Goal: Information Seeking & Learning: Check status

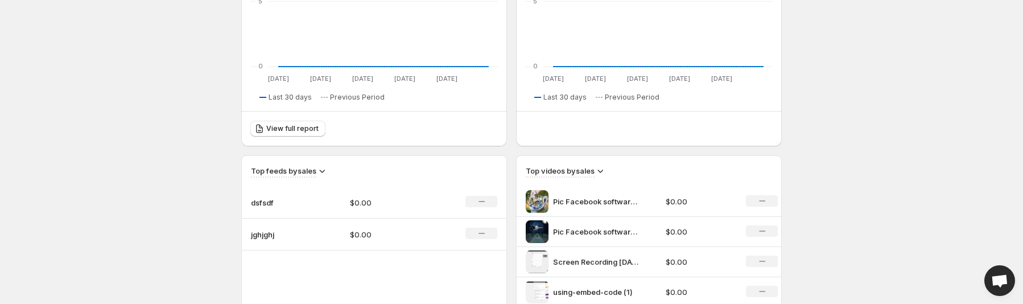
scroll to position [341, 0]
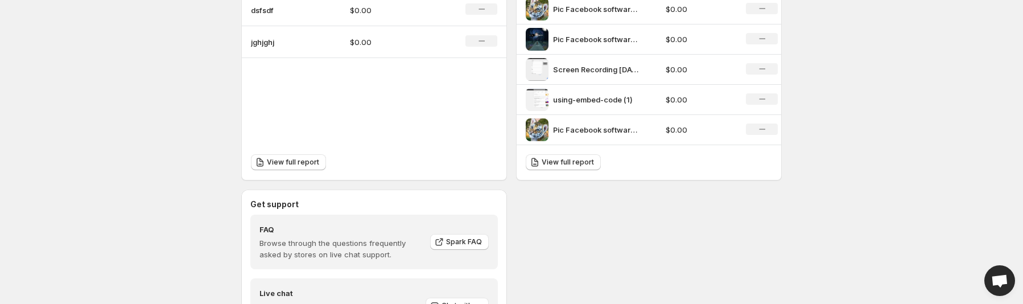
scroll to position [512, 0]
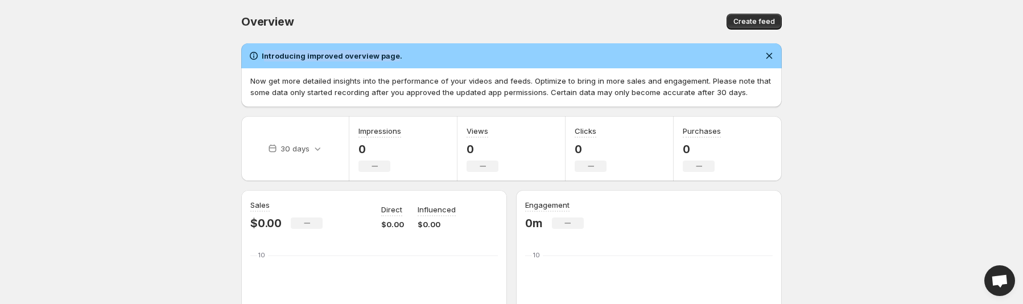
drag, startPoint x: 264, startPoint y: 55, endPoint x: 391, endPoint y: 55, distance: 126.9
click at [391, 55] on h2 "Introducing improved overview page." at bounding box center [332, 55] width 141 height 11
click at [390, 55] on h2 "Introducing improved overview page." at bounding box center [332, 55] width 141 height 11
drag, startPoint x: 389, startPoint y: 56, endPoint x: 264, endPoint y: 54, distance: 125.2
click at [264, 54] on h2 "Introducing improved overview page." at bounding box center [332, 55] width 141 height 11
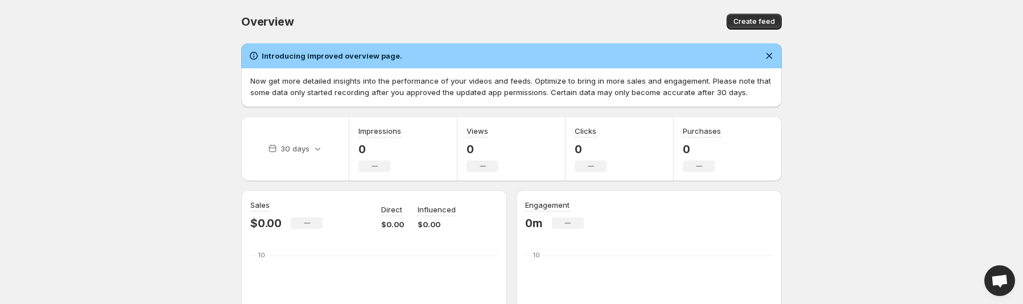
click at [207, 50] on body "Home Feeds Videos Subscription Settings Overview. This page is ready Overview C…" at bounding box center [511, 152] width 1023 height 304
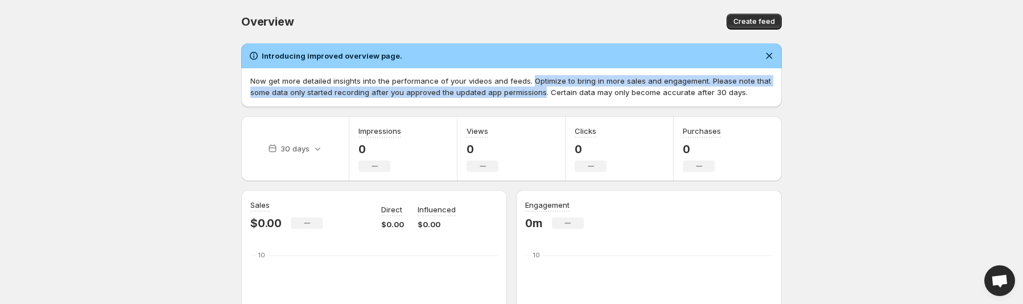
drag, startPoint x: 528, startPoint y: 77, endPoint x: 539, endPoint y: 93, distance: 19.1
click at [539, 93] on p "Now get more detailed insights into the performance of your videos and feeds. O…" at bounding box center [511, 86] width 522 height 23
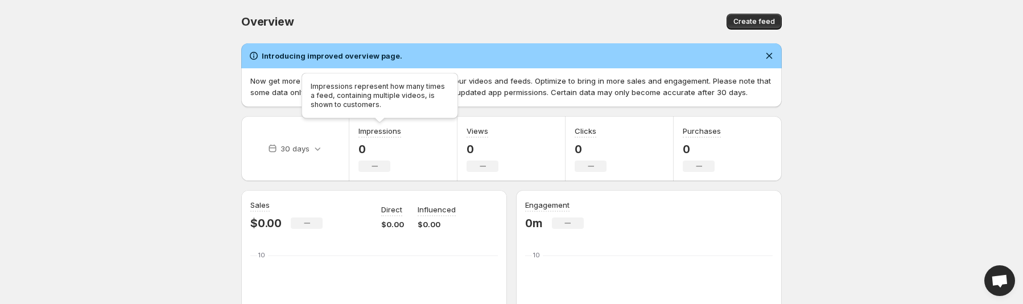
click at [387, 130] on h3 "Impressions" at bounding box center [379, 130] width 43 height 11
click at [215, 113] on body "Home Feeds Videos Subscription Settings Overview. This page is ready Overview C…" at bounding box center [511, 152] width 1023 height 304
click at [132, 136] on body "Home Feeds Videos Subscription Settings Overview. This page is ready Overview C…" at bounding box center [511, 152] width 1023 height 304
click at [361, 130] on h3 "Impressions" at bounding box center [379, 130] width 43 height 11
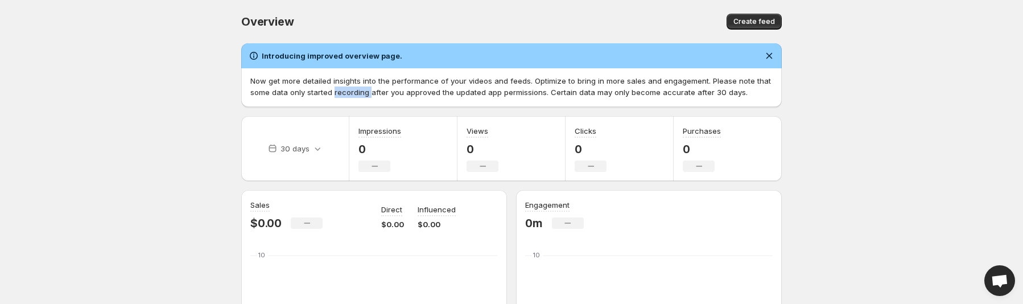
click at [339, 106] on div "Now get more detailed insights into the performance of your videos and feeds. O…" at bounding box center [511, 87] width 541 height 39
click at [370, 129] on h3 "Impressions" at bounding box center [379, 130] width 43 height 11
click at [365, 94] on p "Now get more detailed insights into the performance of your videos and feeds. O…" at bounding box center [511, 86] width 522 height 23
click at [374, 127] on h3 "Impressions" at bounding box center [379, 130] width 43 height 11
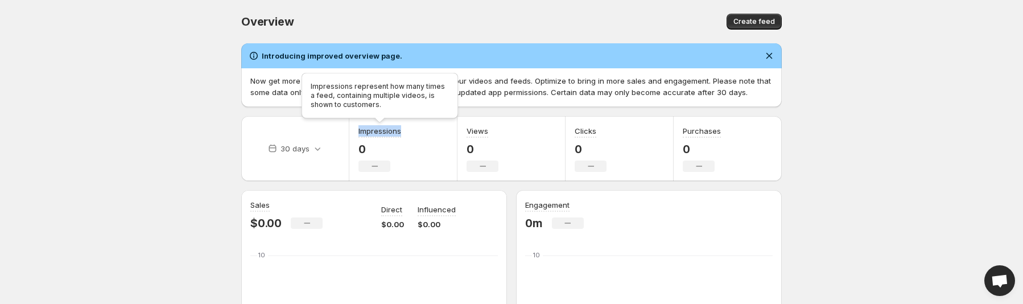
click at [374, 127] on h3 "Impressions" at bounding box center [379, 130] width 43 height 11
click at [371, 129] on h3 "Impressions" at bounding box center [379, 130] width 43 height 11
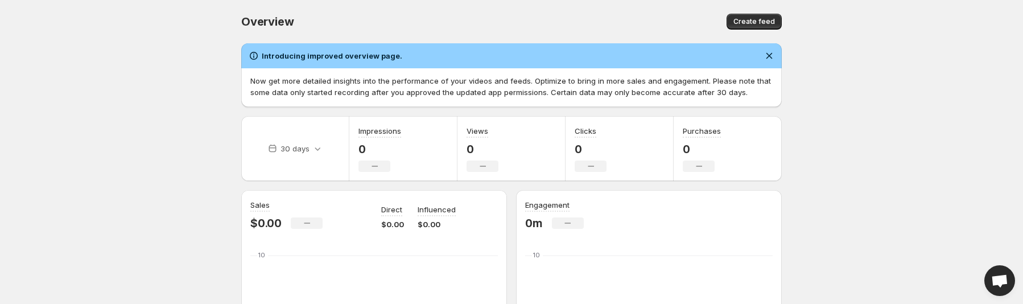
click at [365, 133] on h3 "Impressions" at bounding box center [379, 130] width 43 height 11
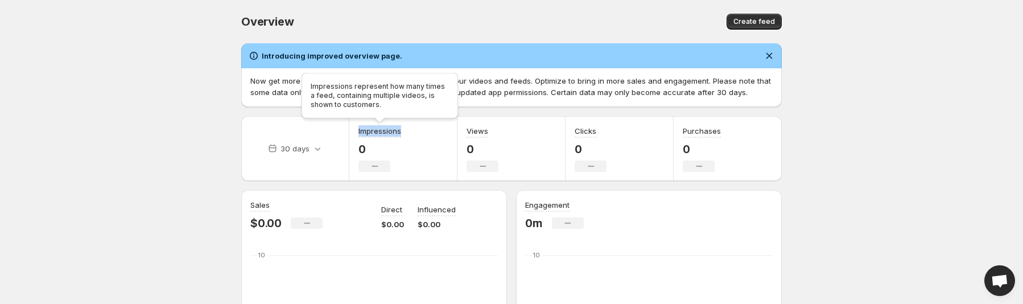
click at [365, 133] on h3 "Impressions" at bounding box center [379, 130] width 43 height 11
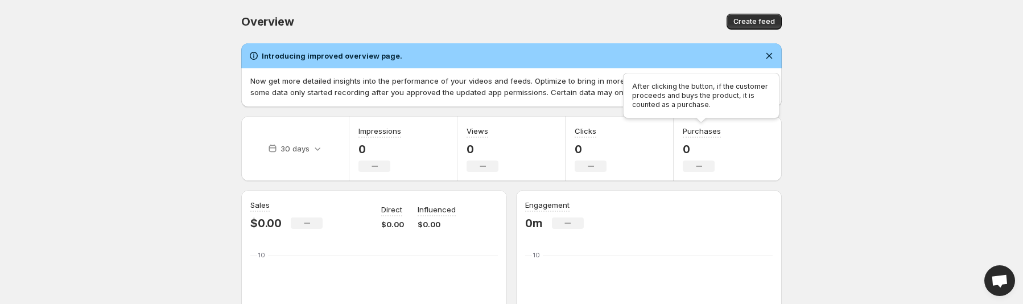
click at [687, 130] on h3 "Purchases" at bounding box center [702, 130] width 38 height 11
copy h3 "Purchases"
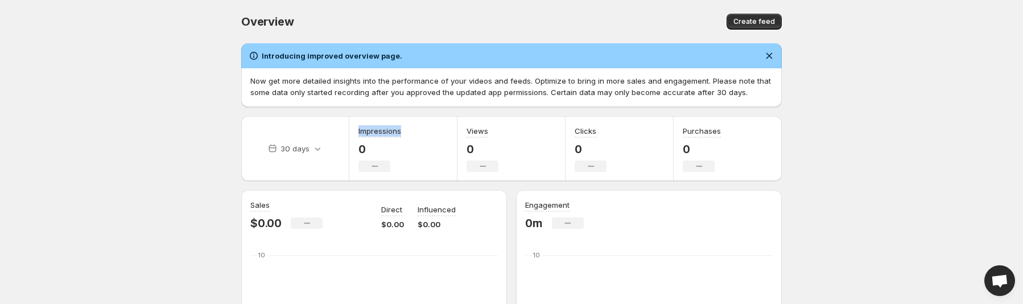
drag, startPoint x: 402, startPoint y: 132, endPoint x: 357, endPoint y: 131, distance: 45.5
click at [357, 131] on div "Impressions 0 No change" at bounding box center [403, 148] width 108 height 65
copy h3 "Impressions"
click at [164, 117] on body "Home Feeds Videos Subscription Settings Overview. This page is ready Overview C…" at bounding box center [511, 152] width 1023 height 304
click at [307, 145] on p "30 days" at bounding box center [295, 148] width 29 height 11
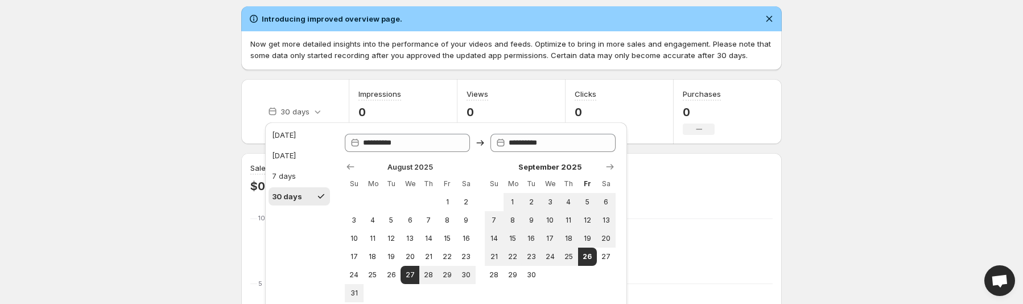
scroll to position [57, 0]
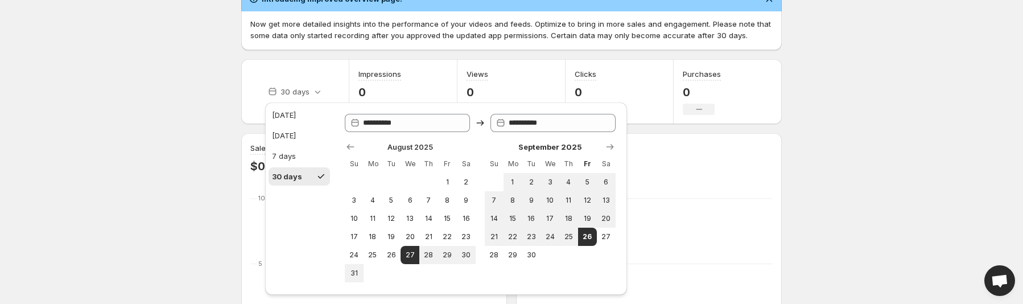
click at [185, 113] on body "Home Feeds Videos Subscription Settings Overview. This page is ready Overview C…" at bounding box center [511, 95] width 1023 height 304
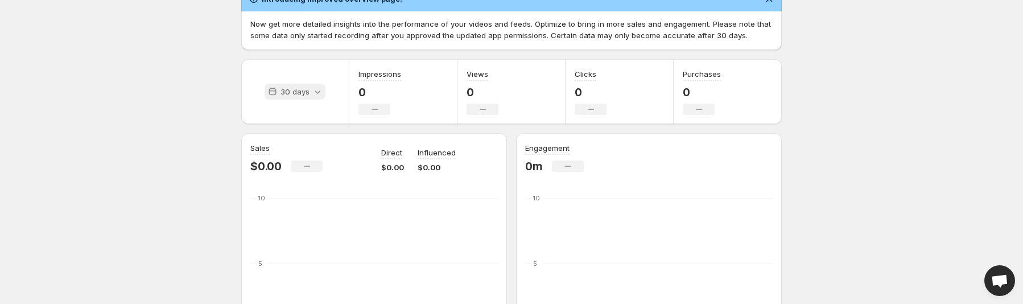
click at [322, 93] on icon at bounding box center [317, 91] width 11 height 11
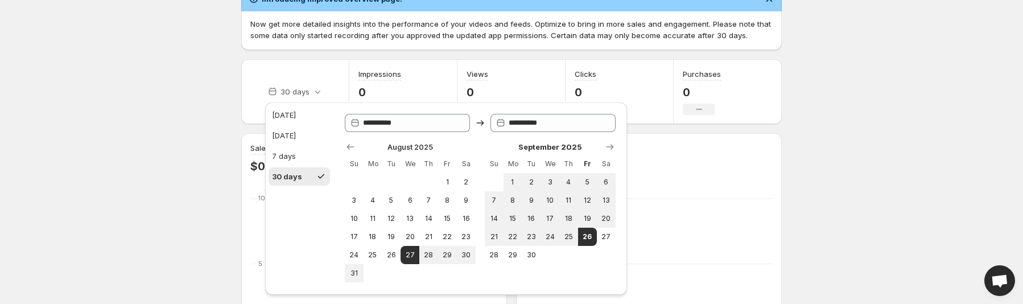
click at [164, 148] on body "Home Feeds Videos Subscription Settings Overview. This page is ready Overview C…" at bounding box center [511, 95] width 1023 height 304
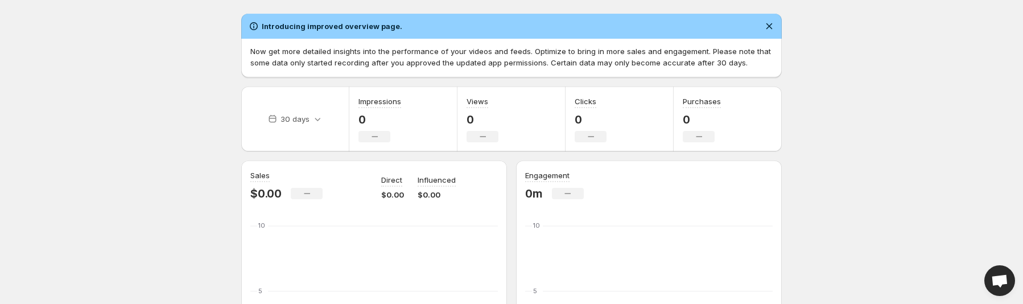
scroll to position [0, 0]
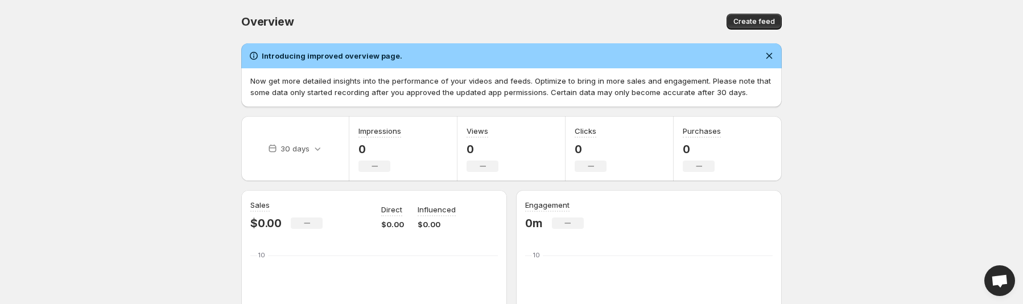
drag, startPoint x: 505, startPoint y: 138, endPoint x: 592, endPoint y: 136, distance: 87.1
click at [508, 138] on div "Views 0 No change" at bounding box center [511, 148] width 108 height 65
click at [633, 134] on div "Clicks 0 No change" at bounding box center [620, 148] width 108 height 65
click at [730, 138] on div "Purchases 0 No change" at bounding box center [728, 148] width 108 height 65
click at [876, 161] on body "Home Feeds Videos Subscription Settings Overview. This page is ready Overview C…" at bounding box center [511, 152] width 1023 height 304
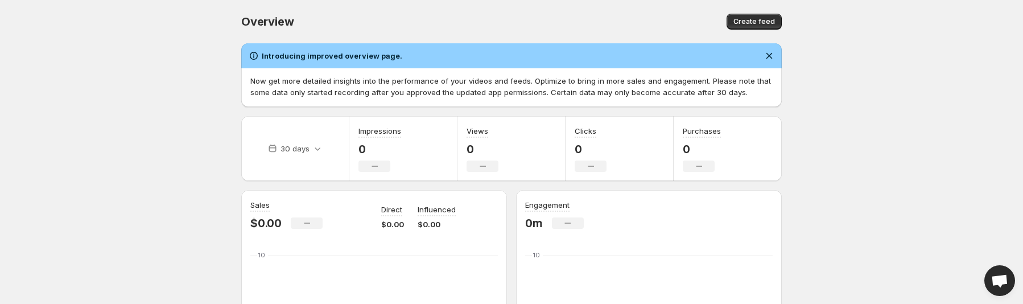
click at [191, 137] on body "Home Feeds Videos Subscription Settings Overview. This page is ready Overview C…" at bounding box center [511, 152] width 1023 height 304
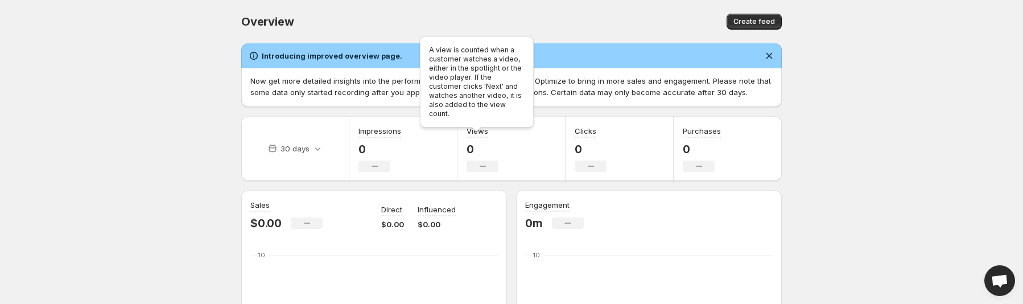
click at [473, 131] on h3 "Views" at bounding box center [478, 130] width 22 height 11
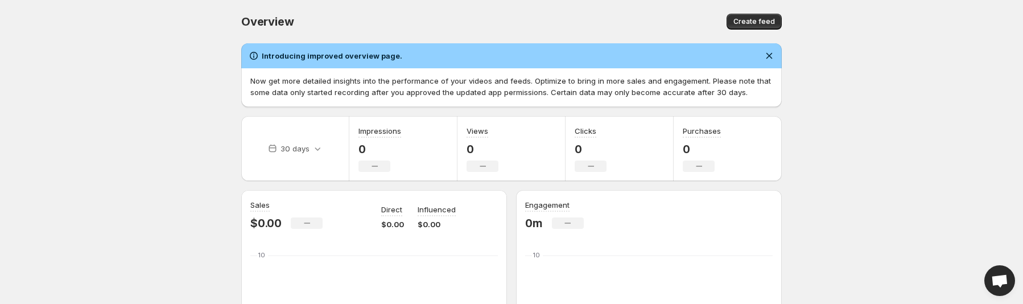
click at [203, 138] on body "Home Feeds Videos Subscription Settings Overview. This page is ready Overview C…" at bounding box center [511, 152] width 1023 height 304
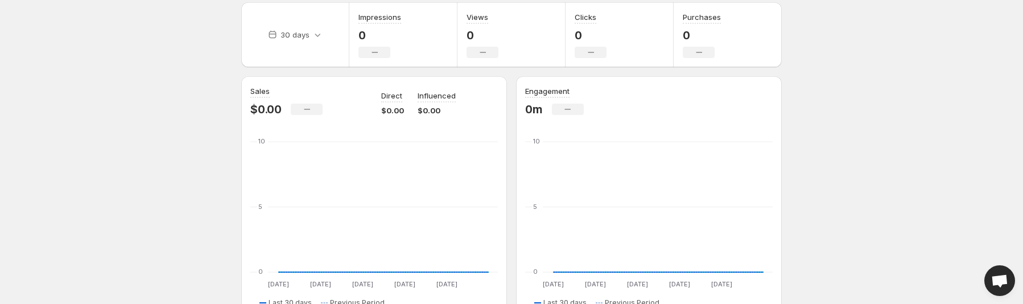
scroll to position [57, 0]
